Goal: Information Seeking & Learning: Find specific fact

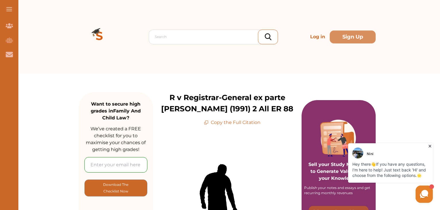
click at [158, 97] on p "R v Registrar-General ex parte Smith (1991) 2 All ER 88" at bounding box center [227, 103] width 149 height 22
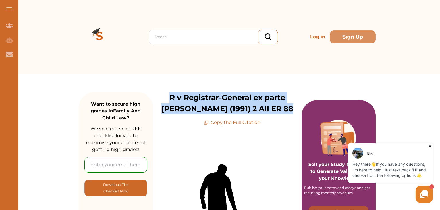
drag, startPoint x: 158, startPoint y: 97, endPoint x: 260, endPoint y: 112, distance: 102.7
click at [260, 112] on p "R v Registrar-General ex parte Smith (1991) 2 All ER 88" at bounding box center [227, 103] width 149 height 22
copy p "R v Registrar-General ex parte Smith (1991) 2 All ER 88"
